Goal: Task Accomplishment & Management: Manage account settings

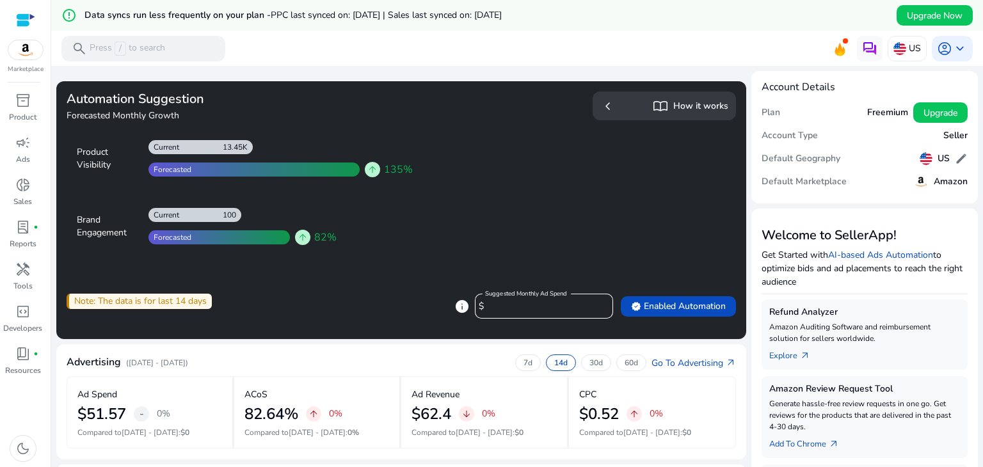
click at [632, 106] on div "chevron_left import_contacts How it works" at bounding box center [664, 106] width 128 height 19
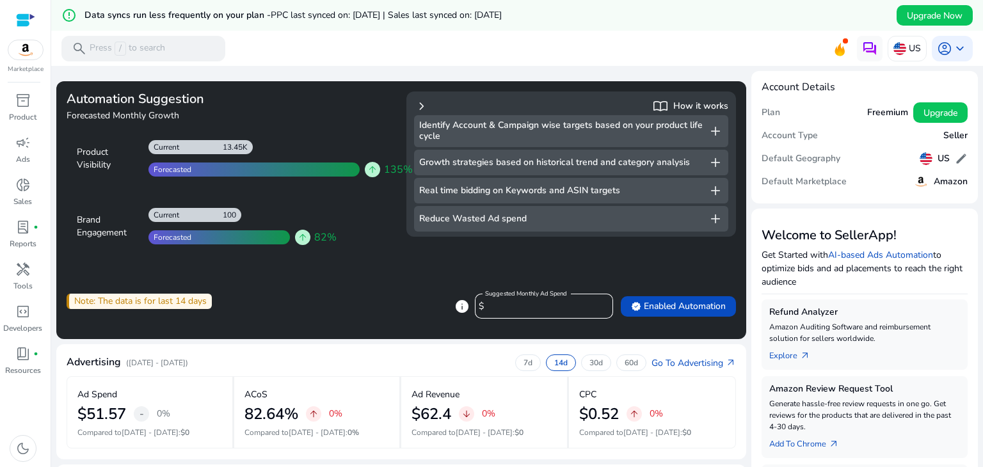
click at [632, 106] on div "chevron_right import_contacts How it works" at bounding box center [571, 106] width 314 height 19
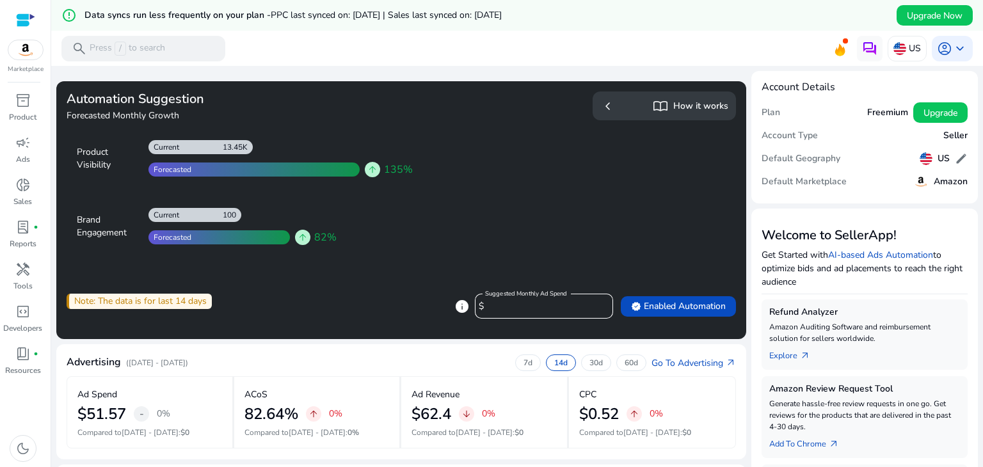
click at [603, 106] on span "chevron_left" at bounding box center [607, 106] width 15 height 15
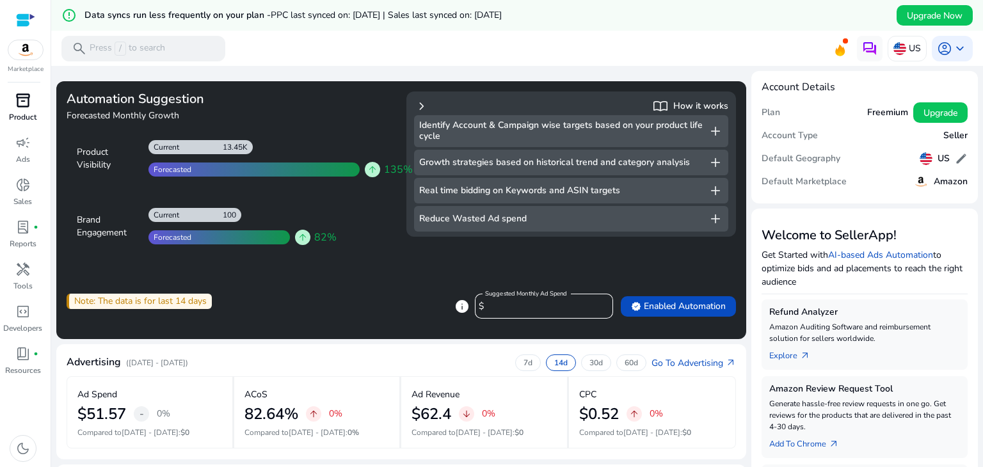
click at [25, 106] on span "inventory_2" at bounding box center [22, 100] width 15 height 15
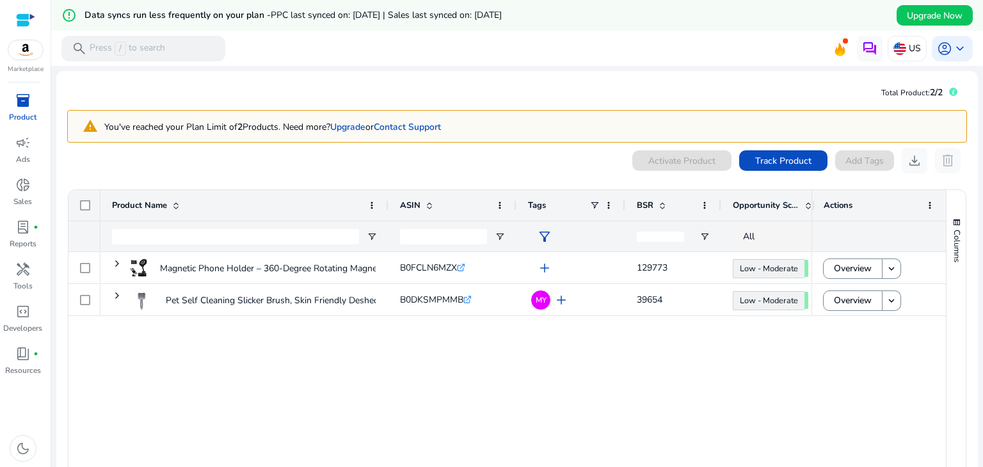
drag, startPoint x: 109, startPoint y: 45, endPoint x: 400, endPoint y: 95, distance: 294.8
click at [400, 95] on mat-card "Total Product: 2/2 warning You've reached your Plan Limit of 2 Products. Need m…" at bounding box center [516, 318] width 921 height 494
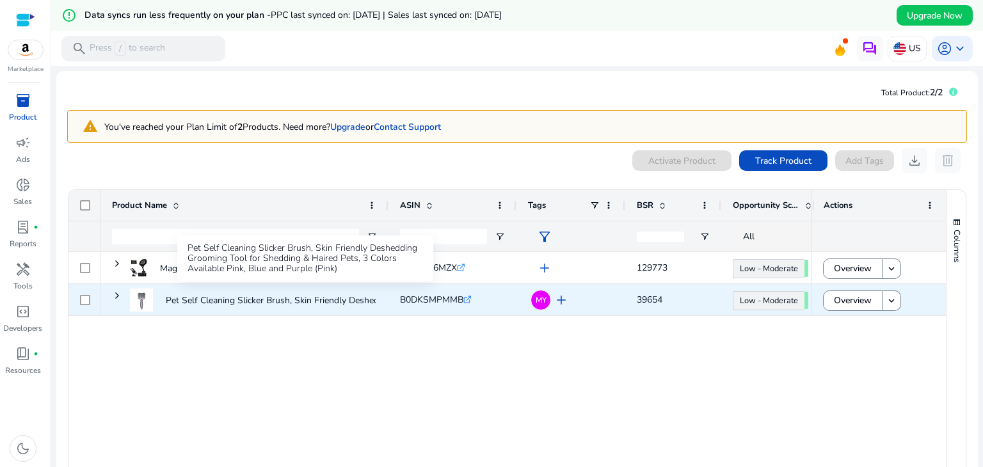
click at [340, 301] on p "Pet Self Cleaning Slicker Brush, Skin Friendly Deshedding Grooming..." at bounding box center [305, 300] width 278 height 26
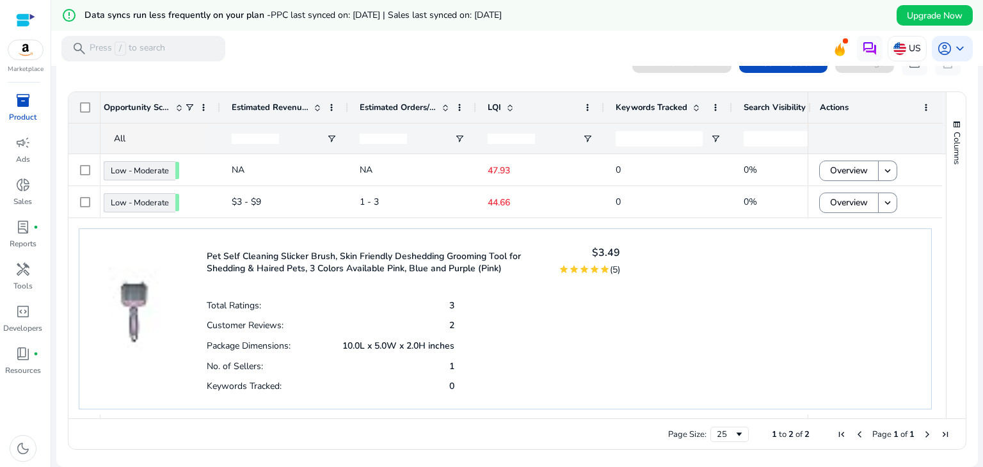
scroll to position [0, 635]
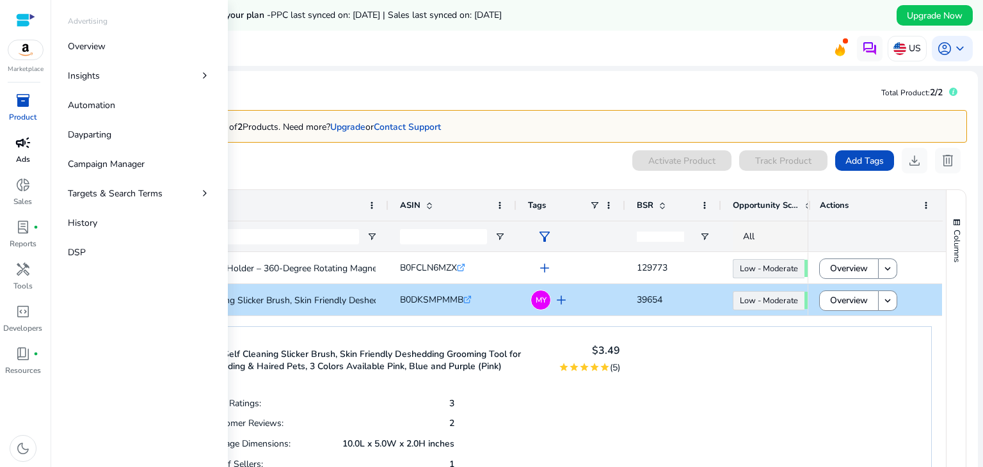
click at [20, 150] on span "campaign" at bounding box center [22, 142] width 15 height 15
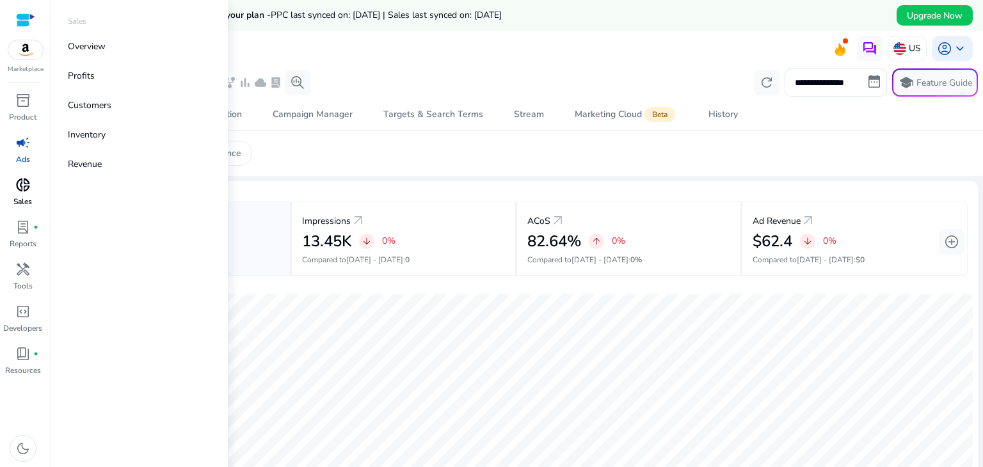
click at [19, 191] on span "donut_small" at bounding box center [22, 184] width 15 height 15
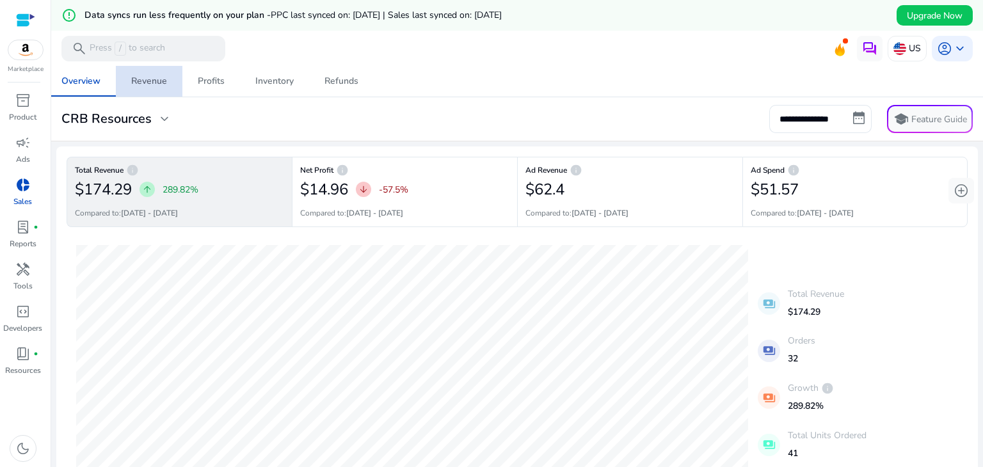
click at [149, 86] on div "Revenue" at bounding box center [149, 81] width 36 height 9
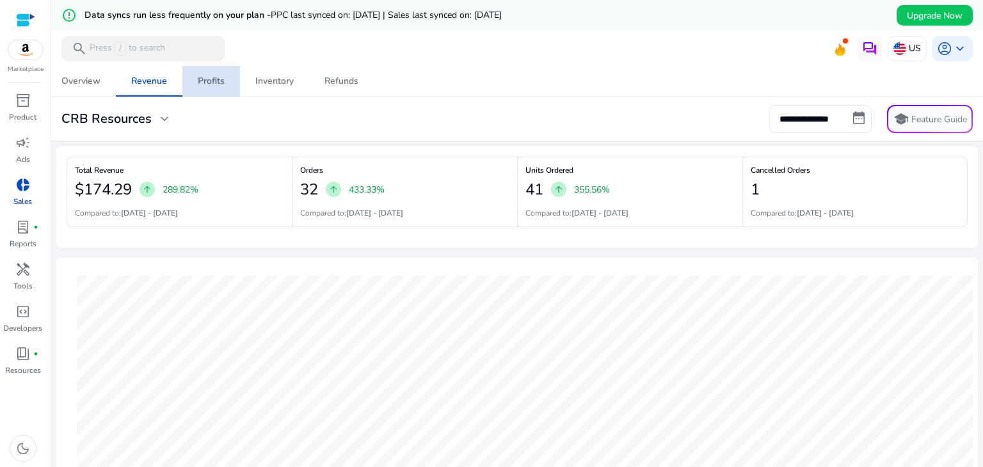
click at [218, 77] on div "Profits" at bounding box center [211, 81] width 27 height 9
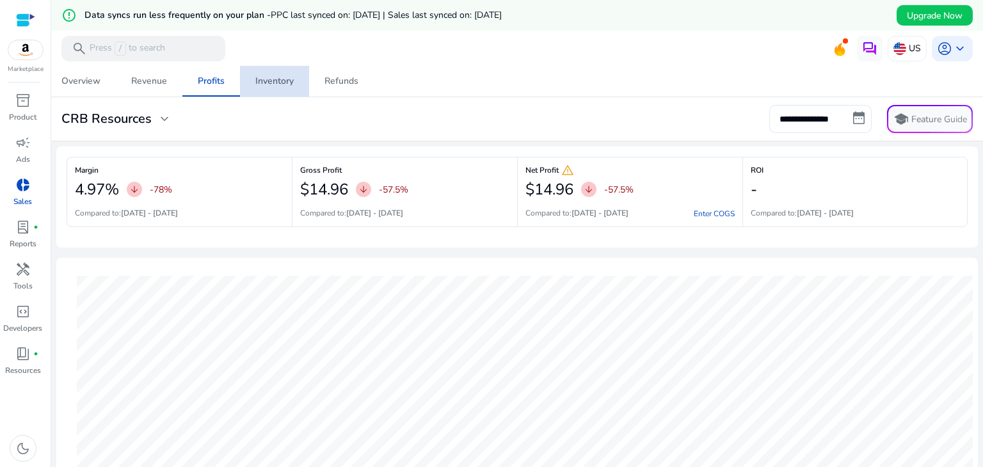
click at [282, 88] on span "Inventory" at bounding box center [274, 81] width 38 height 31
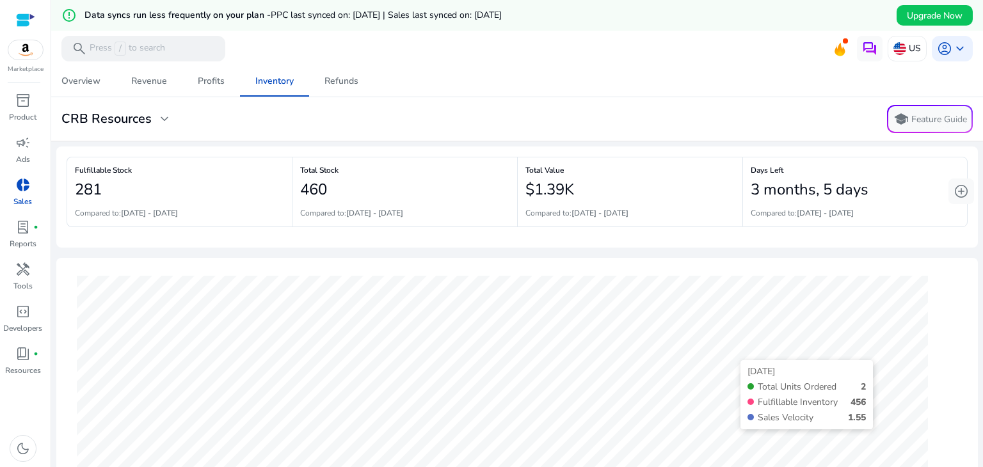
scroll to position [189, 0]
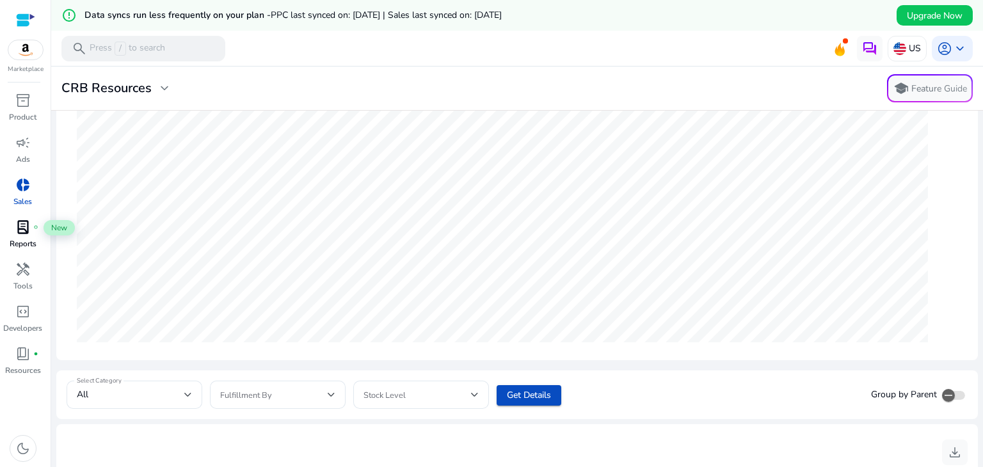
click at [35, 226] on span "fiber_manual_record" at bounding box center [35, 227] width 5 height 5
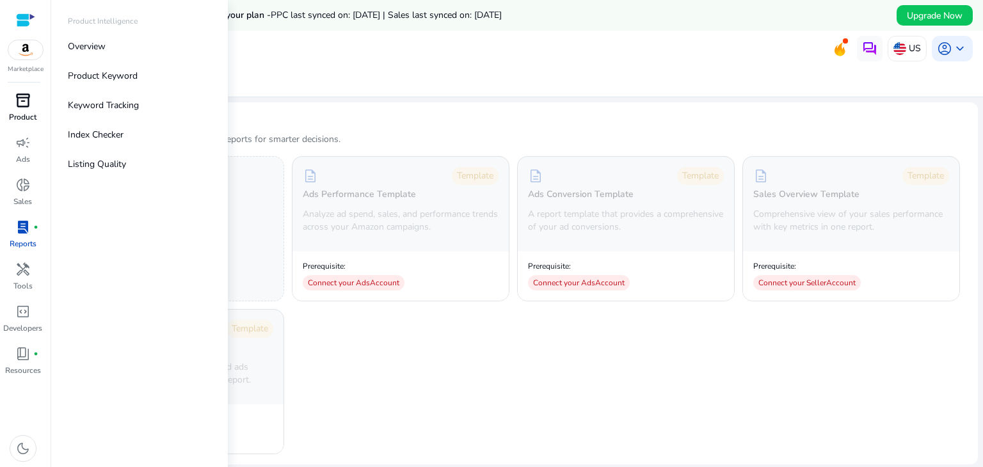
click at [26, 108] on span "inventory_2" at bounding box center [22, 100] width 15 height 15
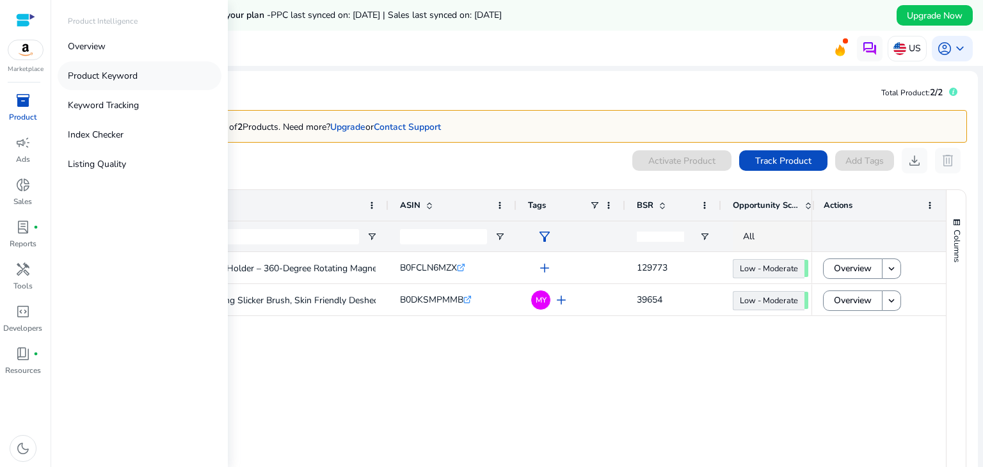
click at [141, 77] on link "Product Keyword" at bounding box center [140, 75] width 164 height 29
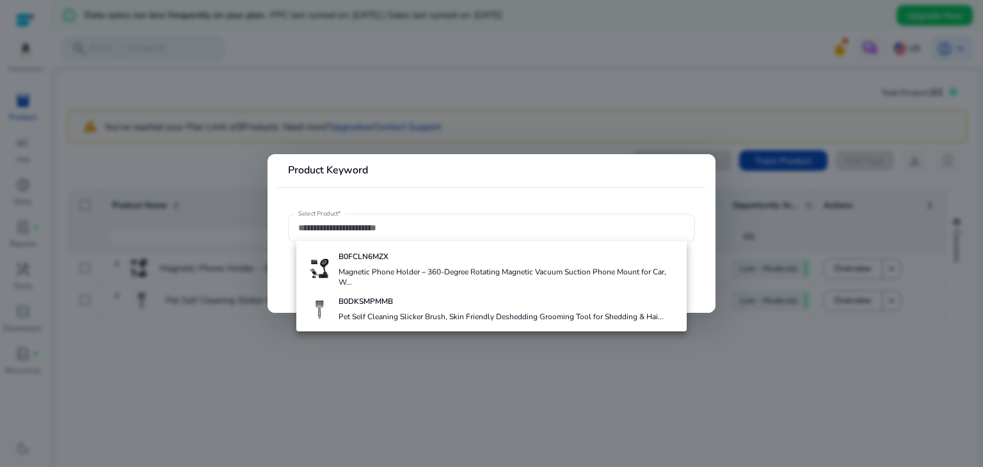
click at [246, 374] on div at bounding box center [491, 233] width 983 height 467
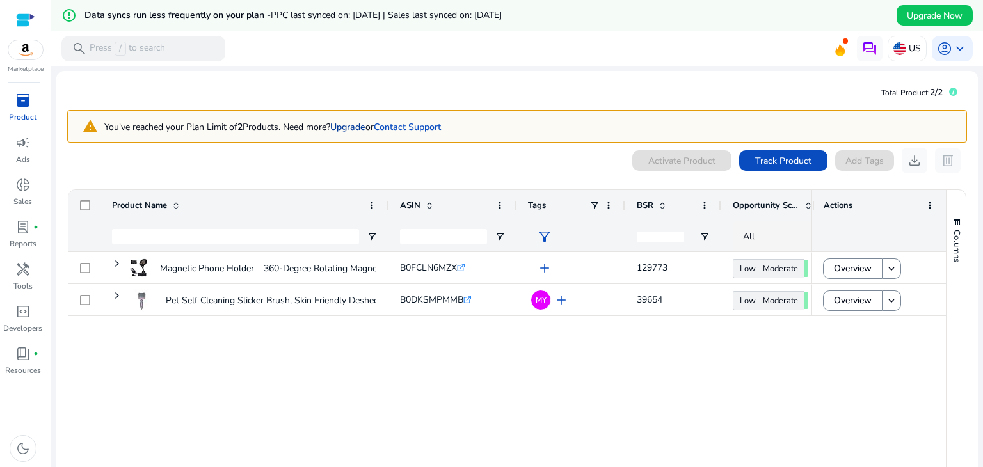
click at [358, 127] on link "Upgrade" at bounding box center [347, 127] width 35 height 12
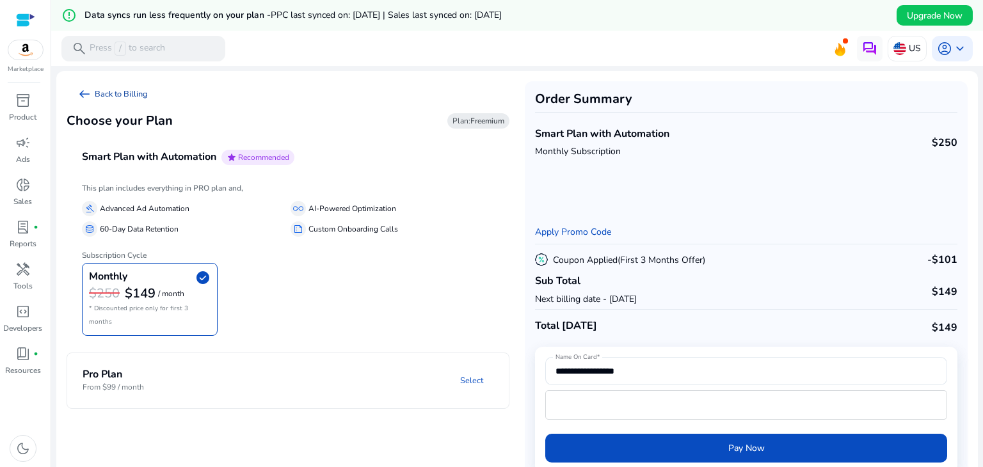
click at [111, 95] on link "arrow_left_alt Back to Billing" at bounding box center [113, 94] width 92 height 26
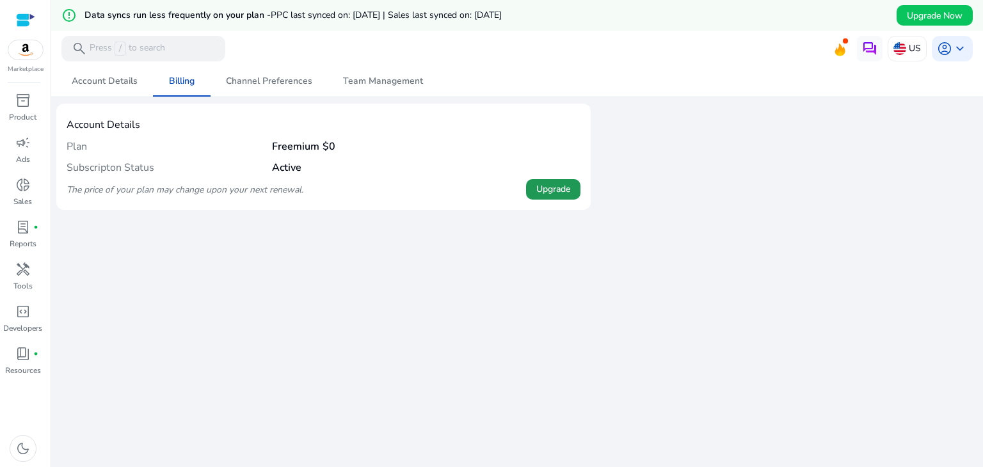
click at [551, 193] on span "Upgrade" at bounding box center [553, 188] width 34 height 13
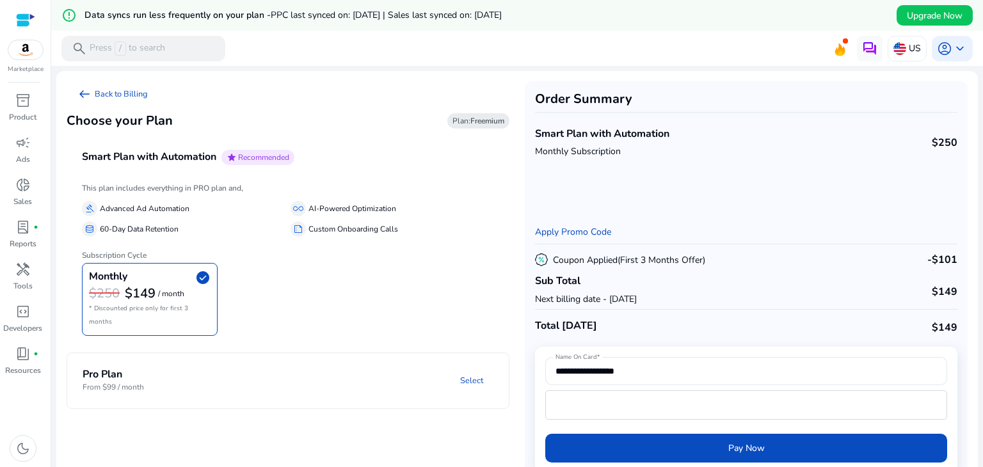
scroll to position [31, 0]
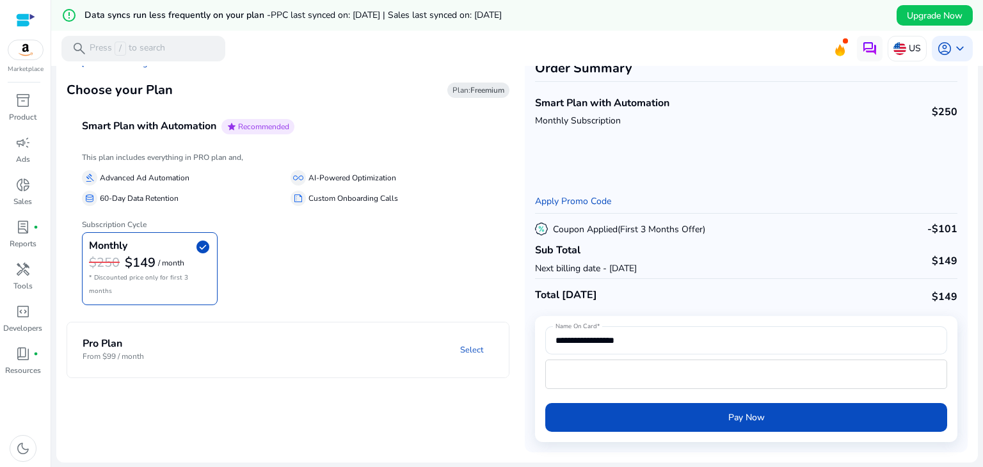
click at [279, 338] on mat-panel-description "Select" at bounding box center [368, 350] width 282 height 24
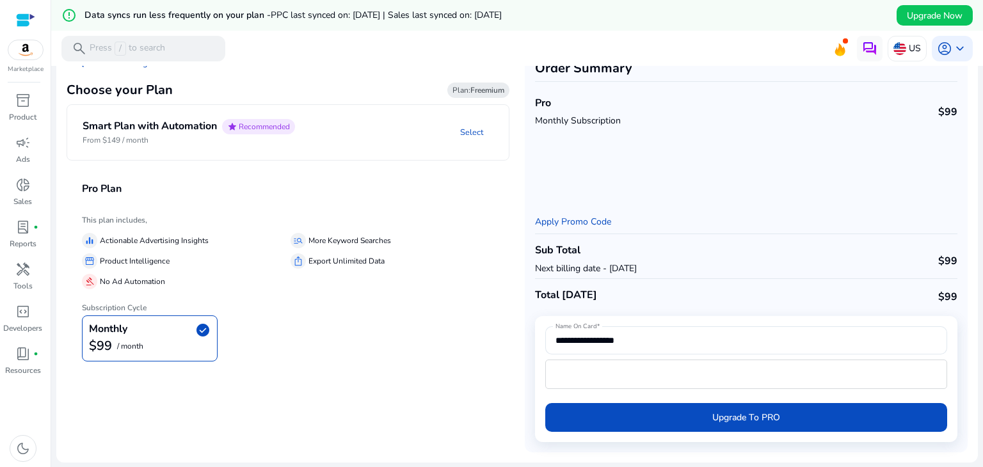
scroll to position [0, 0]
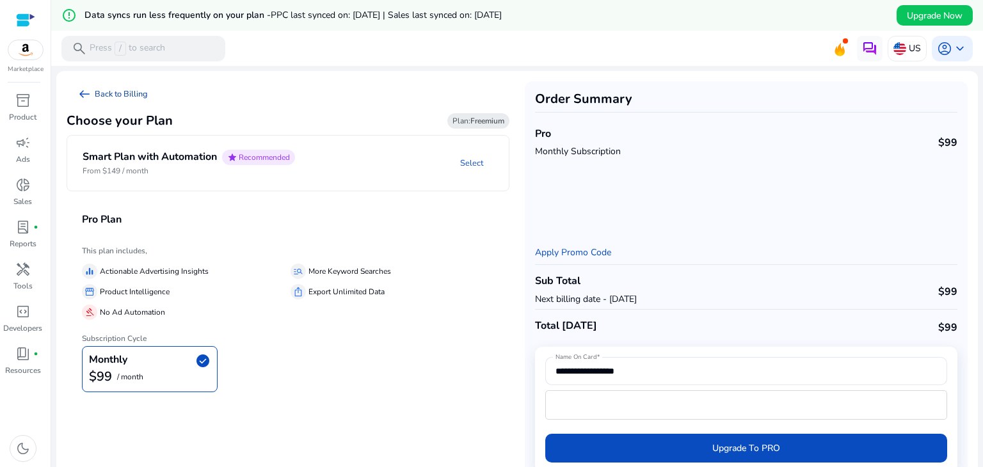
click at [135, 93] on link "arrow_left_alt Back to Billing" at bounding box center [113, 94] width 92 height 26
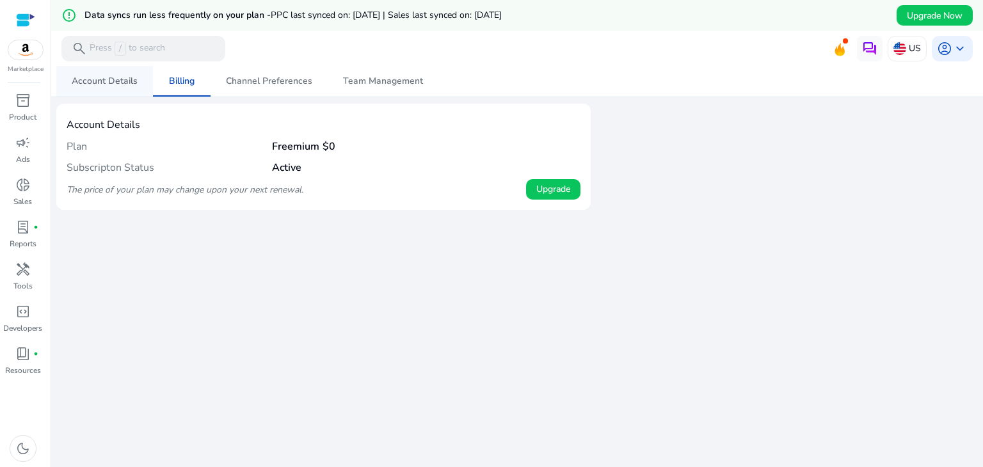
click at [112, 83] on span "Account Details" at bounding box center [105, 81] width 66 height 9
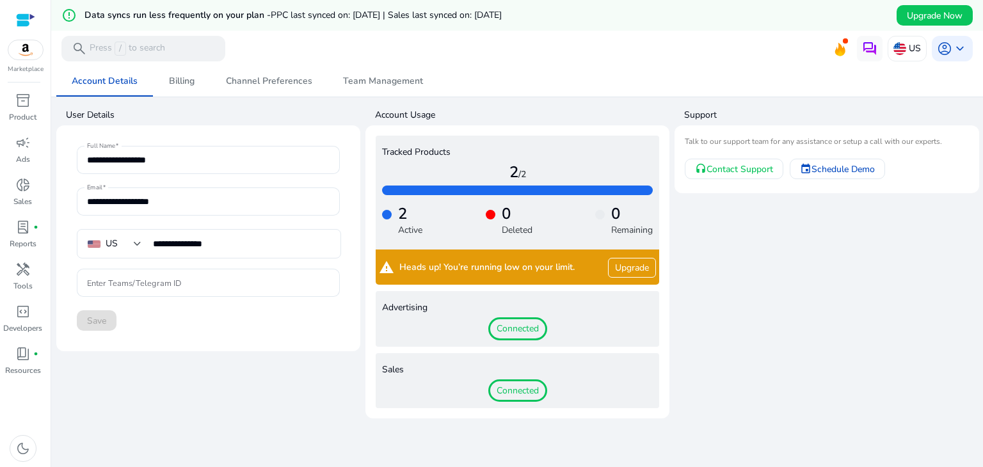
click at [627, 271] on link "Upgrade" at bounding box center [632, 268] width 48 height 20
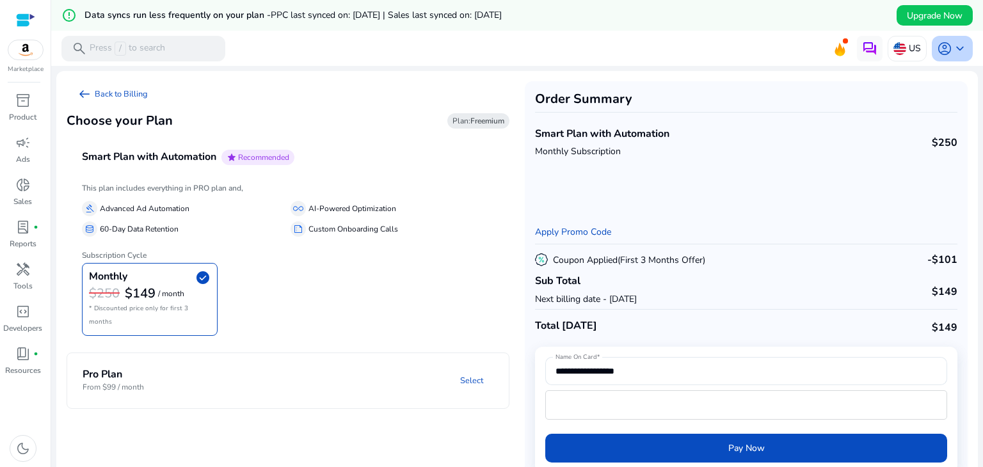
click at [955, 47] on span "keyboard_arrow_down" at bounding box center [959, 48] width 15 height 15
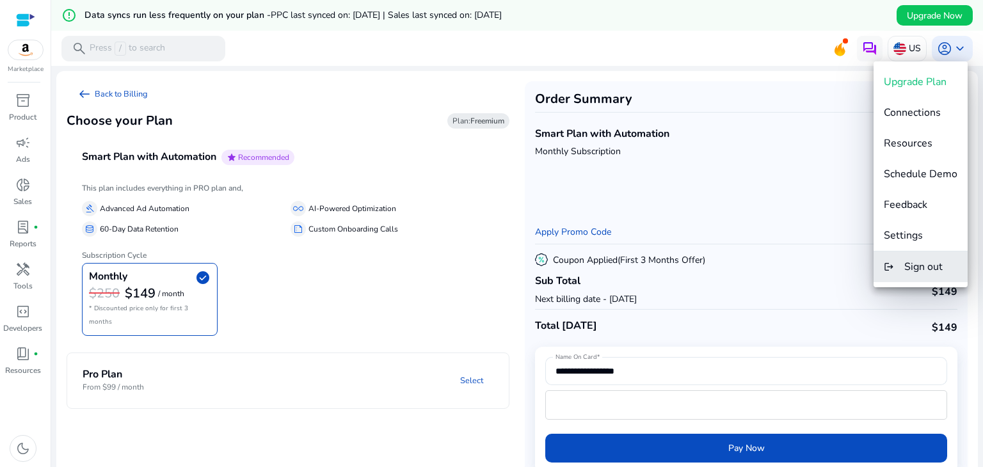
click at [943, 272] on span "Sign out" at bounding box center [923, 267] width 38 height 14
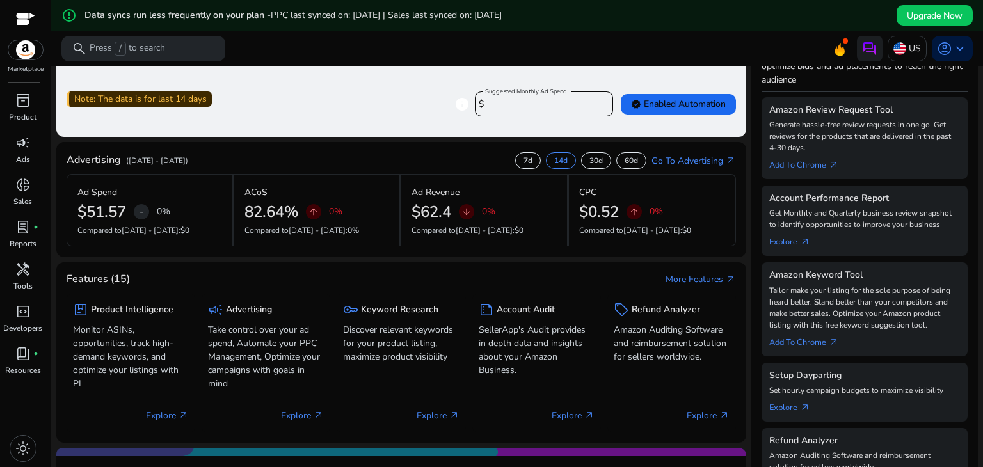
scroll to position [233, 0]
